Goal: Transaction & Acquisition: Purchase product/service

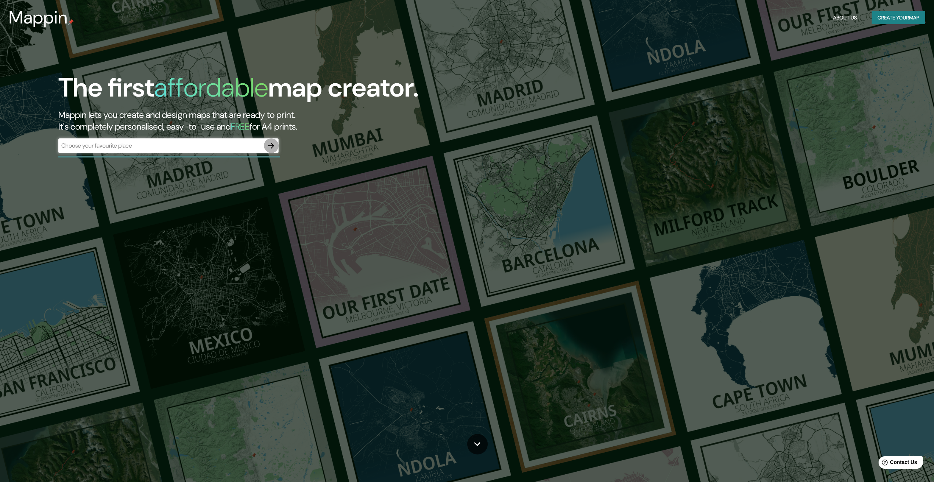
click at [274, 147] on icon "button" at bounding box center [271, 145] width 9 height 9
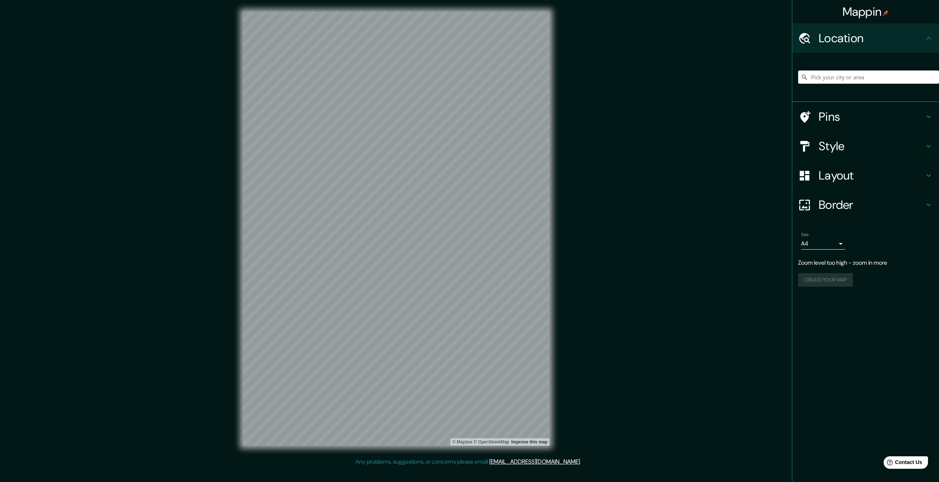
click at [473, 454] on div "© Mapbox © OpenStreetMap Improve this map" at bounding box center [396, 228] width 330 height 457
click at [841, 76] on input "Pick your city or area" at bounding box center [868, 76] width 141 height 13
type input "Condorcanqui, [GEOGRAPHIC_DATA], [GEOGRAPHIC_DATA], [GEOGRAPHIC_DATA]"
click at [855, 117] on h4 "Pins" at bounding box center [872, 116] width 106 height 15
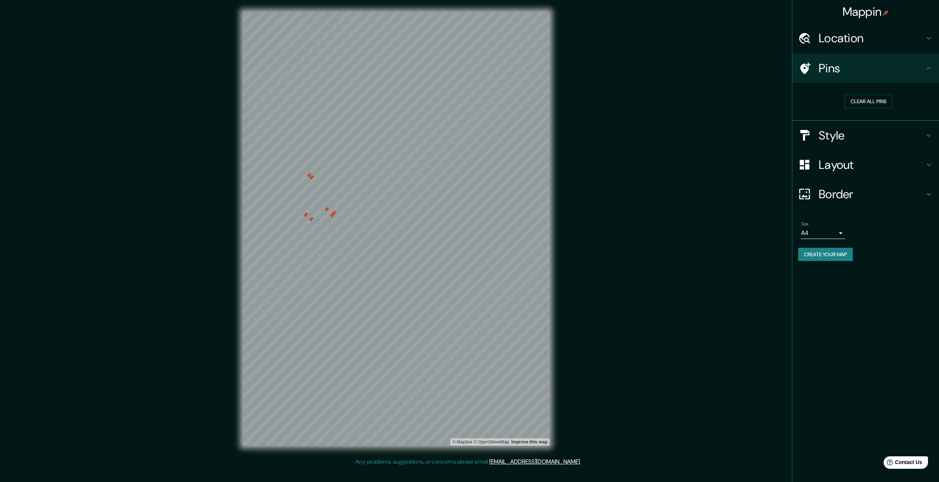
click at [314, 222] on div at bounding box center [311, 219] width 6 height 6
click at [369, 249] on div at bounding box center [372, 246] width 6 height 6
click at [372, 247] on div at bounding box center [372, 246] width 6 height 6
click at [374, 245] on div at bounding box center [372, 246] width 6 height 6
click at [374, 245] on div at bounding box center [371, 243] width 6 height 6
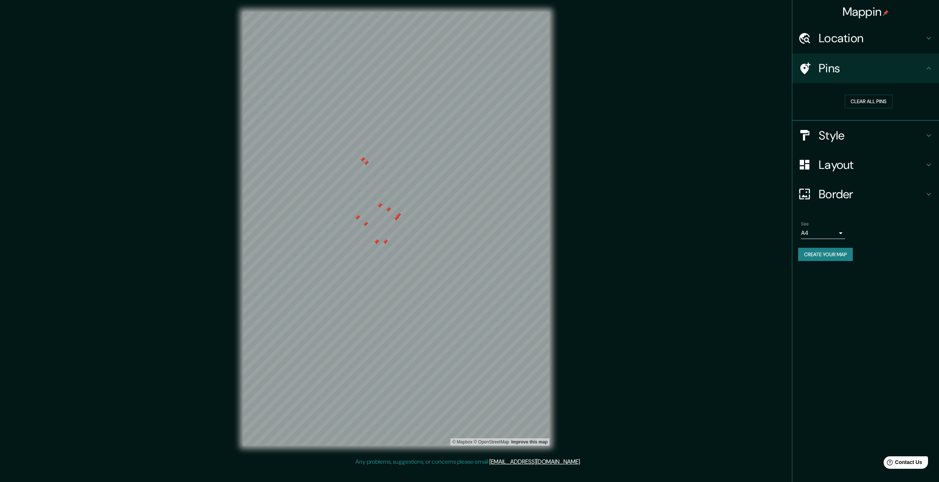
click at [376, 243] on div at bounding box center [377, 242] width 6 height 6
click at [815, 240] on div "Size A4 single" at bounding box center [865, 229] width 135 height 23
click at [841, 233] on body "Mappin Location [GEOGRAPHIC_DATA], [GEOGRAPHIC_DATA], [GEOGRAPHIC_DATA], [GEOGR…" at bounding box center [469, 241] width 939 height 482
click at [841, 233] on div at bounding box center [469, 241] width 939 height 482
click at [925, 135] on icon at bounding box center [929, 135] width 9 height 9
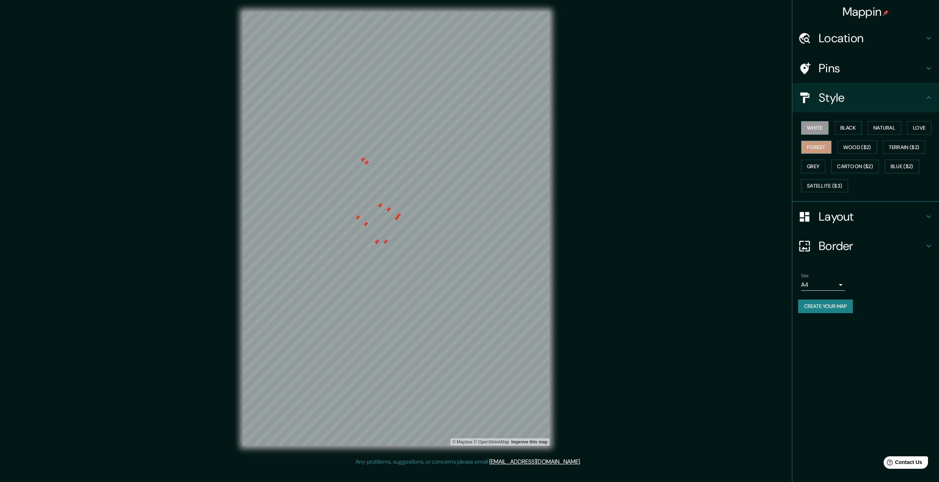
click at [819, 148] on button "Forest" at bounding box center [816, 148] width 30 height 14
click at [851, 150] on button "Wood ($2)" at bounding box center [858, 148] width 40 height 14
click at [892, 151] on button "Terrain ($2)" at bounding box center [904, 148] width 43 height 14
click at [881, 126] on button "Natural" at bounding box center [885, 128] width 34 height 14
click at [920, 127] on button "Love" at bounding box center [919, 128] width 24 height 14
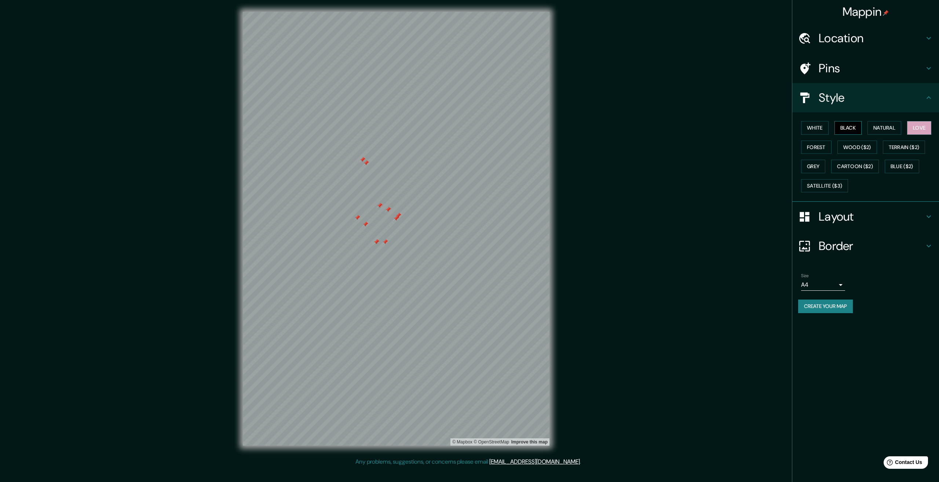
click at [846, 125] on button "Black" at bounding box center [849, 128] width 28 height 14
click at [829, 185] on button "Satellite ($3)" at bounding box center [824, 186] width 47 height 14
click at [932, 101] on icon at bounding box center [929, 97] width 9 height 9
click at [931, 98] on icon at bounding box center [929, 97] width 4 height 3
click at [930, 67] on icon at bounding box center [929, 68] width 9 height 9
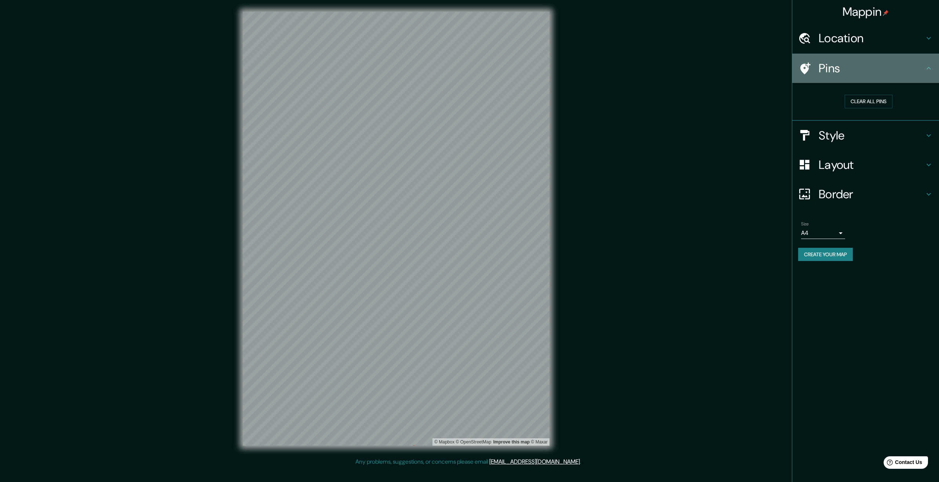
click at [929, 67] on icon at bounding box center [929, 68] width 4 height 3
click at [928, 38] on icon at bounding box center [929, 38] width 9 height 9
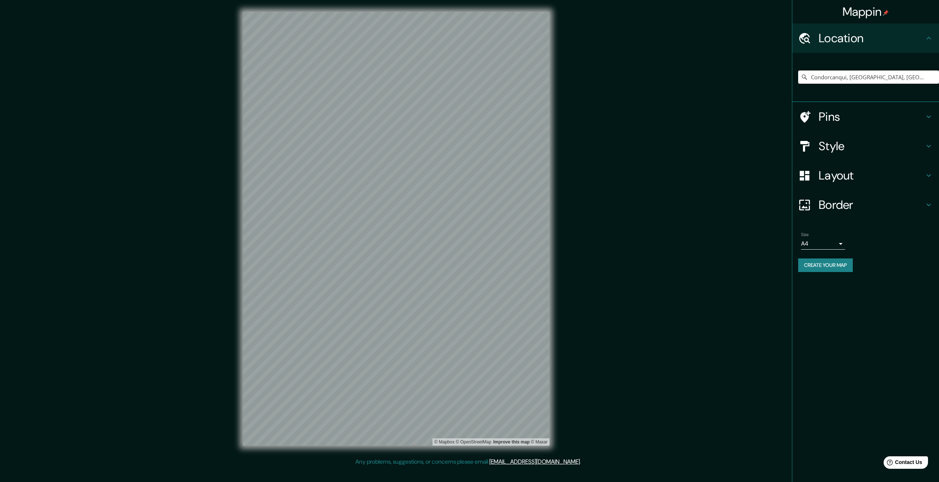
click at [928, 38] on icon at bounding box center [929, 38] width 4 height 3
click at [930, 146] on icon at bounding box center [929, 146] width 4 height 3
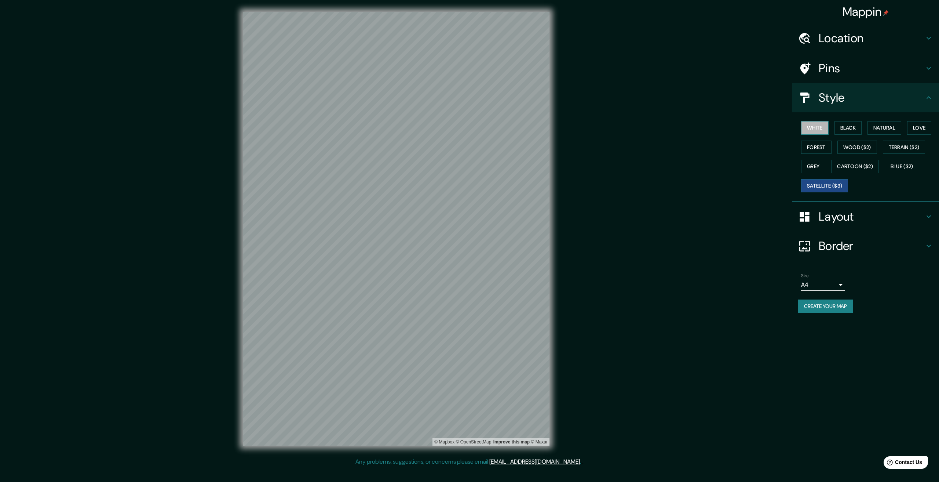
click at [810, 125] on button "White" at bounding box center [815, 128] width 28 height 14
click at [845, 130] on button "Black" at bounding box center [849, 128] width 28 height 14
click at [884, 129] on button "Natural" at bounding box center [885, 128] width 34 height 14
click at [921, 130] on button "Love" at bounding box center [919, 128] width 24 height 14
click at [814, 147] on button "Forest" at bounding box center [816, 148] width 30 height 14
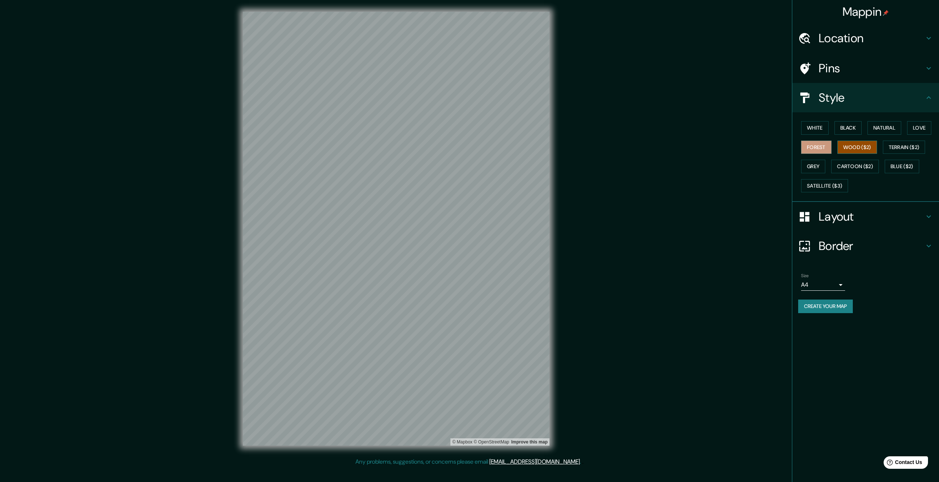
click at [847, 151] on button "Wood ($2)" at bounding box center [858, 148] width 40 height 14
click at [903, 150] on button "Terrain ($2)" at bounding box center [904, 148] width 43 height 14
click at [813, 163] on button "Grey" at bounding box center [813, 167] width 24 height 14
click at [851, 165] on button "Cartoon ($2)" at bounding box center [855, 167] width 48 height 14
click at [898, 167] on button "Blue ($2)" at bounding box center [902, 167] width 34 height 14
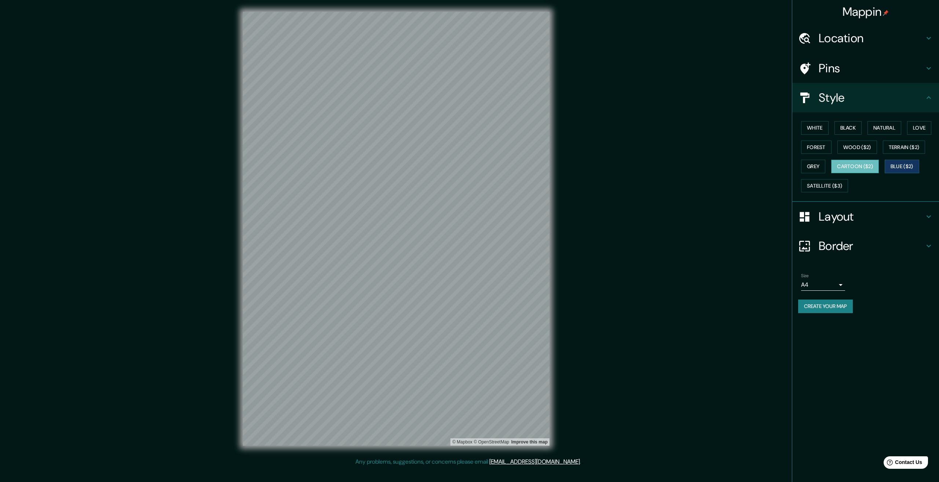
click at [851, 165] on button "Cartoon ($2)" at bounding box center [855, 167] width 48 height 14
click at [909, 167] on button "Blue ($2)" at bounding box center [902, 167] width 34 height 14
click at [847, 165] on button "Cartoon ($2)" at bounding box center [855, 167] width 48 height 14
click at [825, 169] on button "Grey" at bounding box center [813, 167] width 24 height 14
click at [844, 170] on button "Cartoon ($2)" at bounding box center [855, 167] width 48 height 14
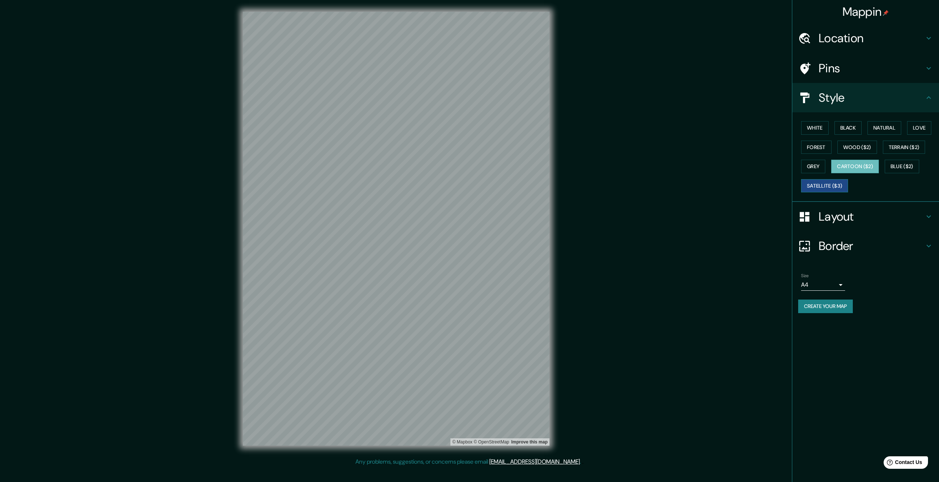
click at [827, 186] on button "Satellite ($3)" at bounding box center [824, 186] width 47 height 14
click at [221, 223] on div "Mappin Location [GEOGRAPHIC_DATA], [GEOGRAPHIC_DATA], [GEOGRAPHIC_DATA], [GEOGR…" at bounding box center [469, 234] width 939 height 469
click at [853, 167] on button "Cartoon ($2)" at bounding box center [855, 167] width 48 height 14
click at [828, 185] on button "Satellite ($3)" at bounding box center [824, 186] width 47 height 14
click at [894, 129] on button "Natural" at bounding box center [885, 128] width 34 height 14
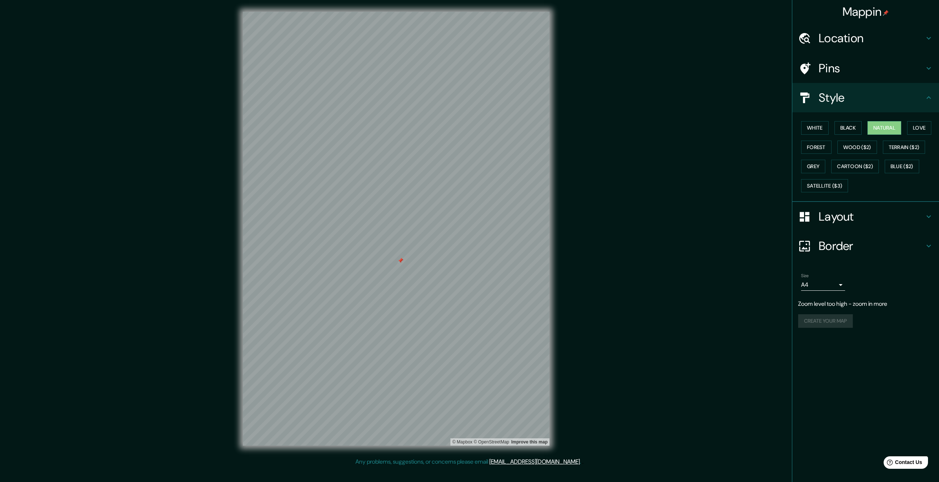
click at [931, 216] on icon at bounding box center [929, 216] width 9 height 9
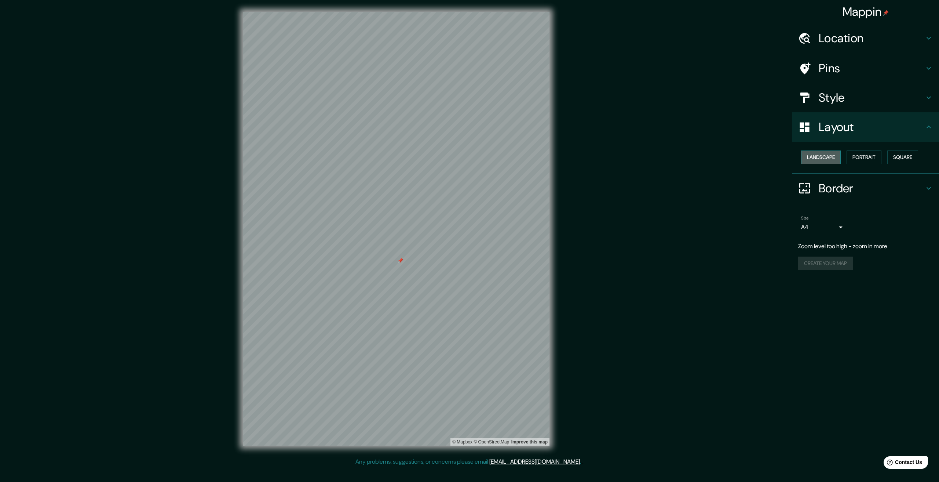
click at [818, 158] on button "Landscape" at bounding box center [821, 157] width 40 height 14
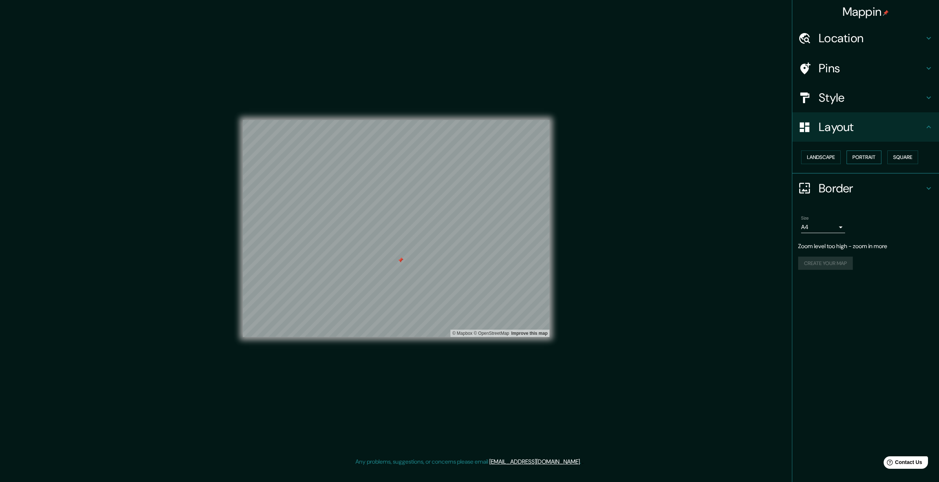
click at [866, 157] on button "Portrait" at bounding box center [864, 157] width 35 height 14
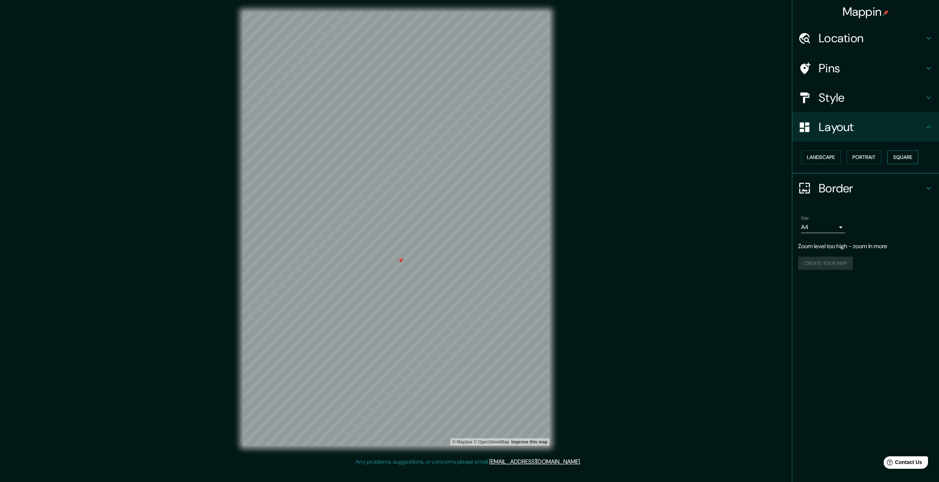
click at [911, 159] on button "Square" at bounding box center [903, 157] width 31 height 14
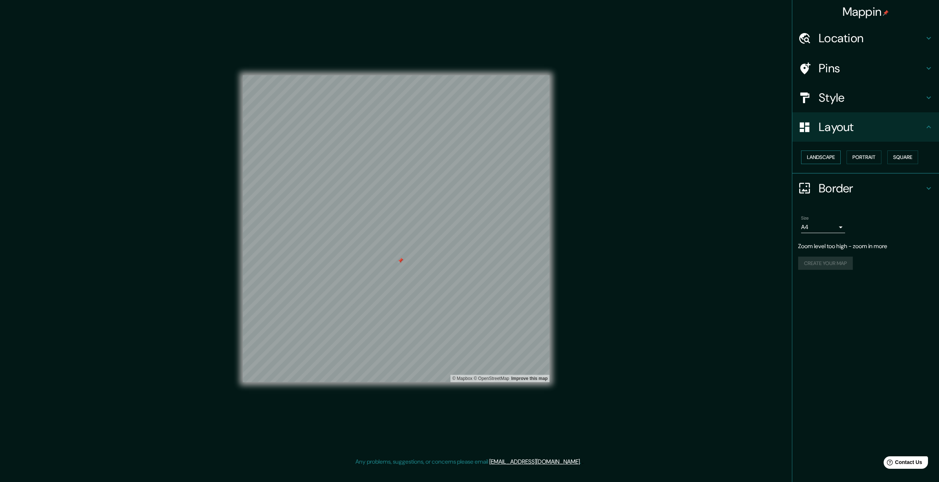
click at [820, 154] on button "Landscape" at bounding box center [821, 157] width 40 height 14
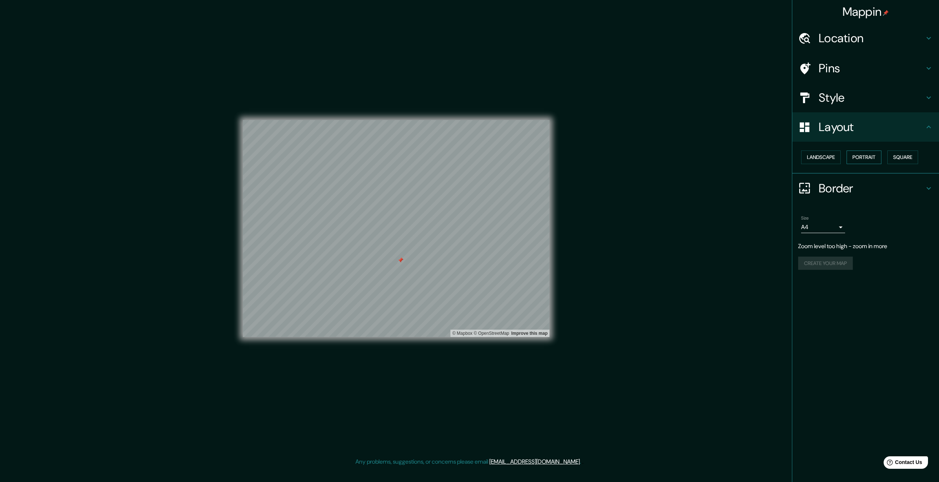
click at [869, 153] on button "Portrait" at bounding box center [864, 157] width 35 height 14
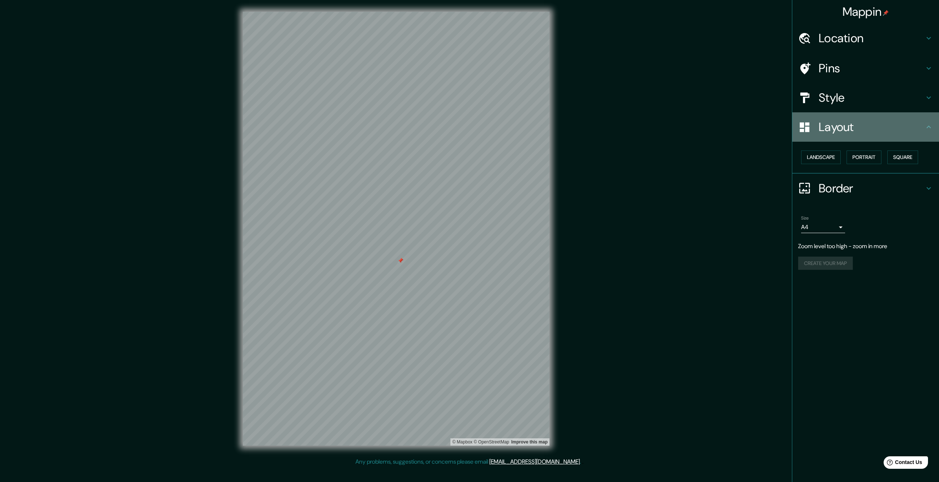
click at [927, 131] on icon at bounding box center [929, 127] width 9 height 9
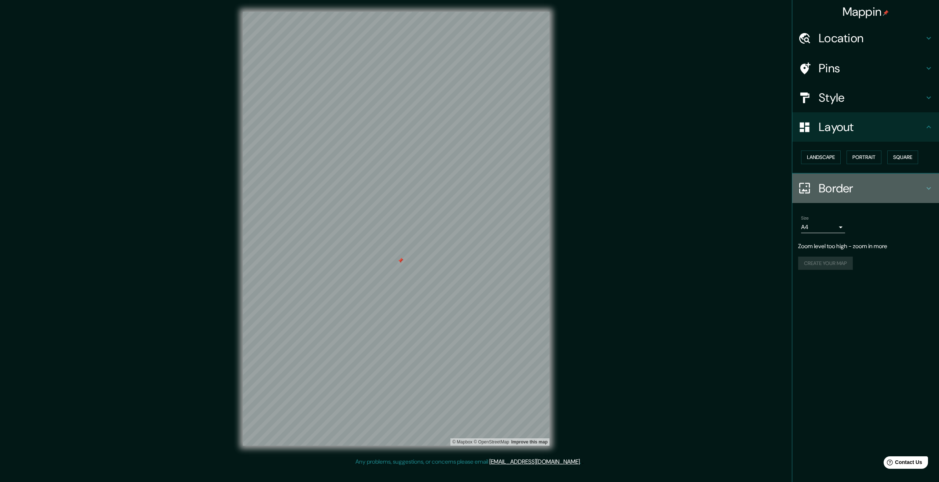
click at [929, 188] on icon at bounding box center [929, 188] width 4 height 3
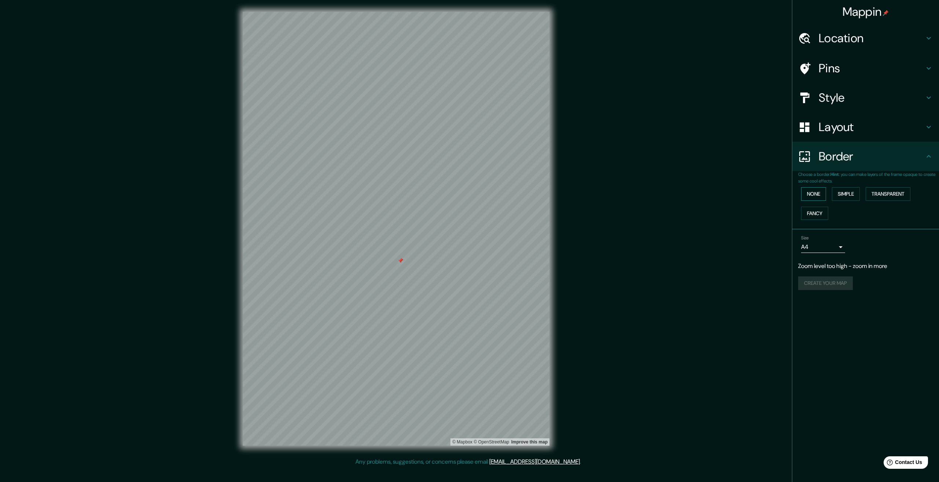
click at [812, 196] on button "None" at bounding box center [813, 194] width 25 height 14
click at [813, 196] on button "None" at bounding box center [813, 194] width 25 height 14
click at [848, 194] on button "Simple" at bounding box center [846, 194] width 28 height 14
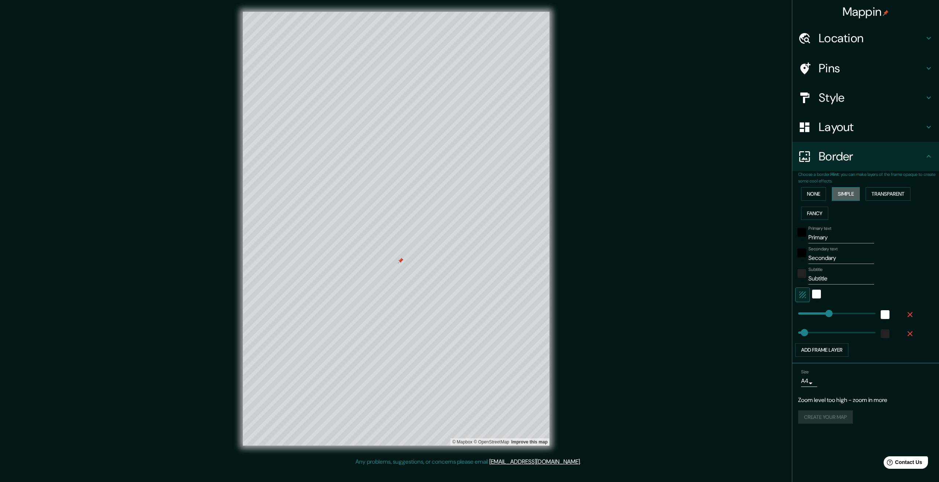
click at [848, 194] on button "Simple" at bounding box center [846, 194] width 28 height 14
type input "334"
type input "67"
click at [885, 196] on button "Transparent" at bounding box center [888, 194] width 45 height 14
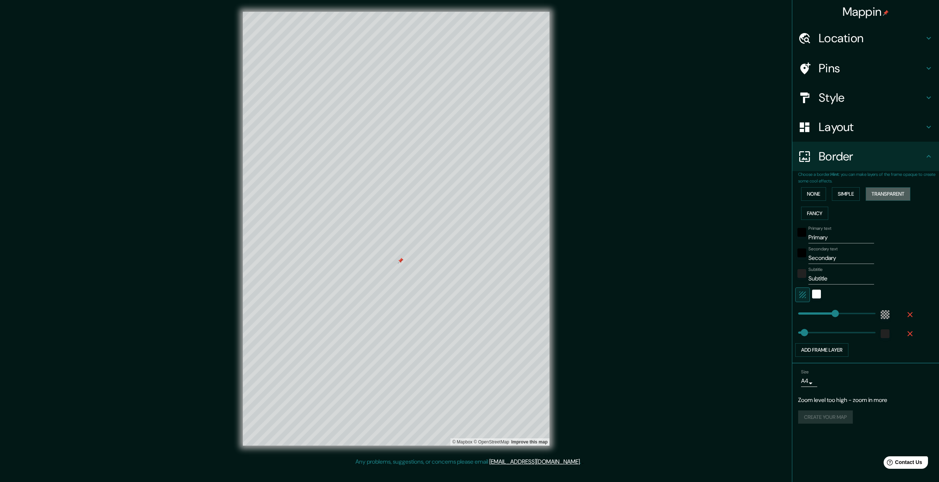
type input "401"
type input "67"
click at [816, 211] on button "Fancy" at bounding box center [814, 214] width 27 height 14
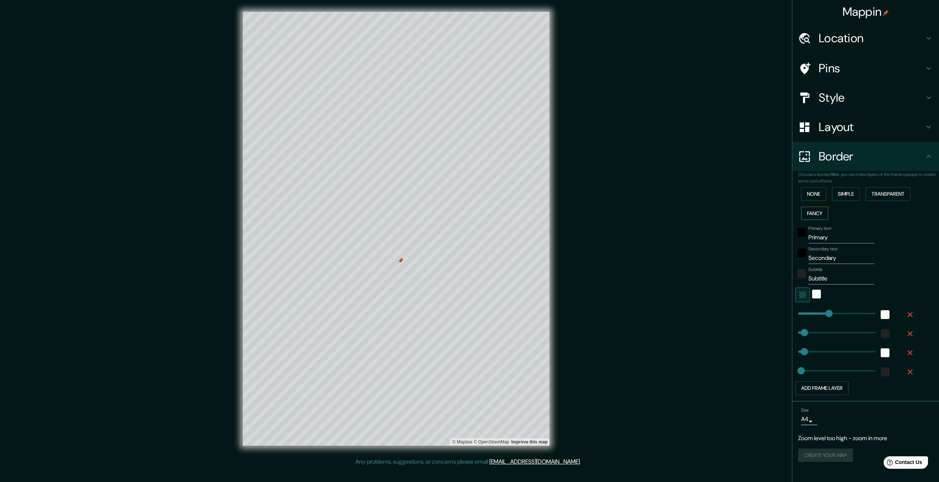
click at [816, 211] on button "Fancy" at bounding box center [814, 214] width 27 height 14
type input "334"
type input "67"
type input "33"
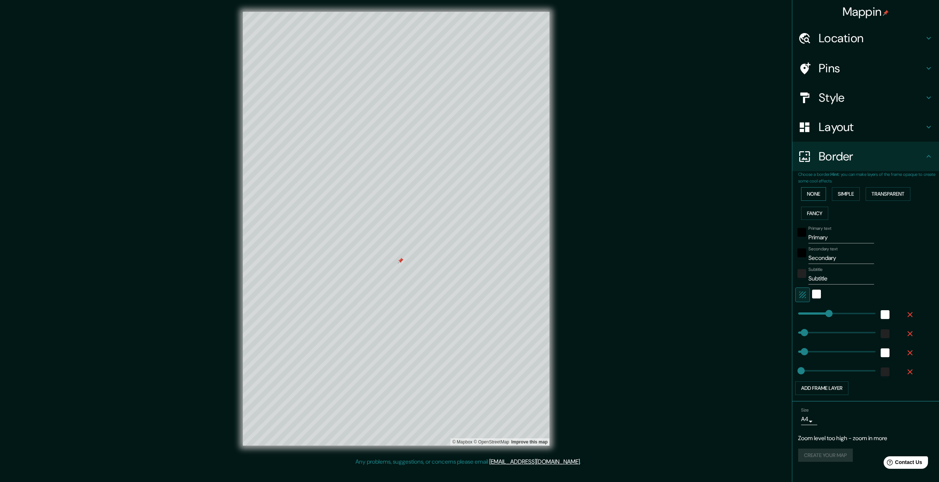
click at [813, 194] on button "None" at bounding box center [813, 194] width 25 height 14
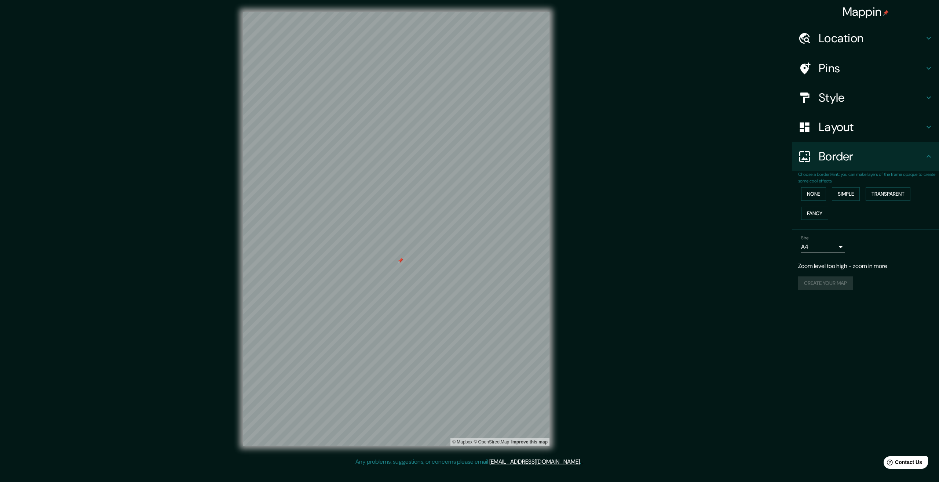
click at [932, 97] on icon at bounding box center [929, 97] width 9 height 9
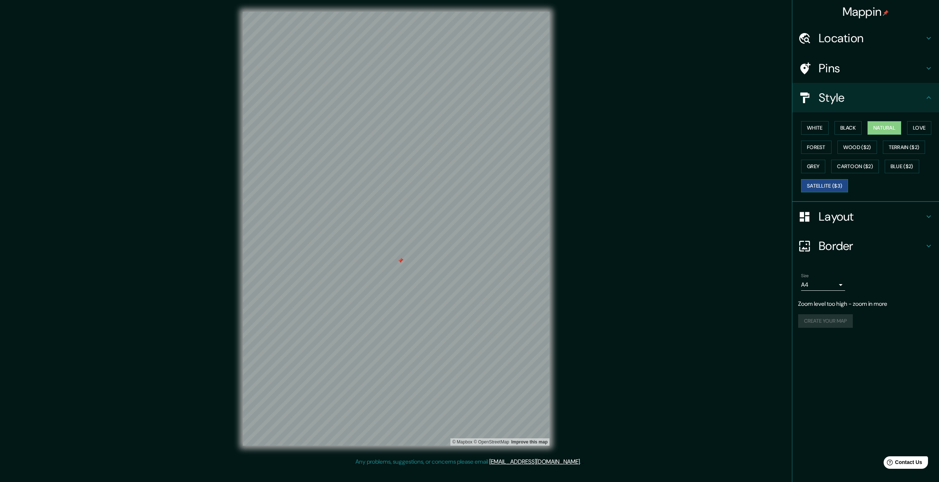
click at [826, 183] on button "Satellite ($3)" at bounding box center [824, 186] width 47 height 14
